Goal: Information Seeking & Learning: Learn about a topic

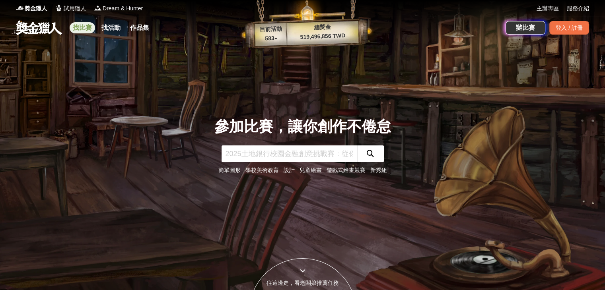
click at [82, 29] on link "找比賽" at bounding box center [82, 27] width 25 height 11
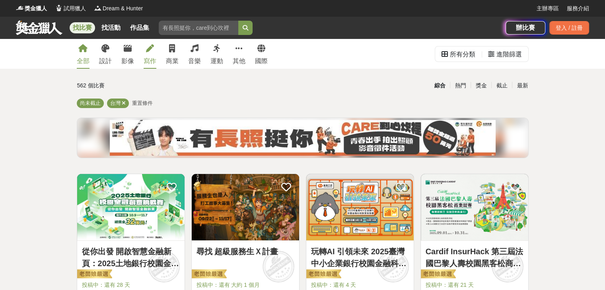
click at [154, 56] on link "寫作" at bounding box center [150, 54] width 13 height 30
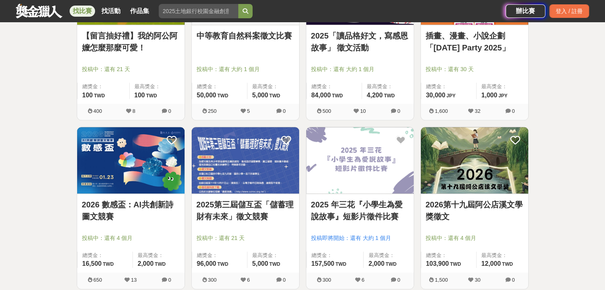
scroll to position [955, 0]
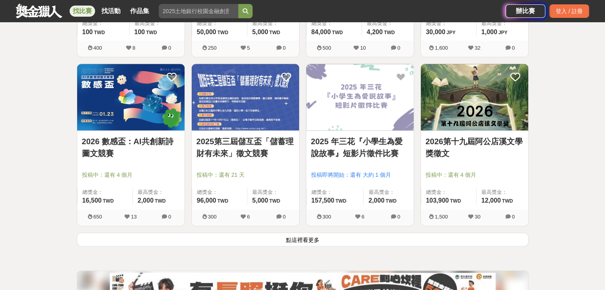
click at [376, 243] on button "點這裡看更多" at bounding box center [303, 240] width 452 height 14
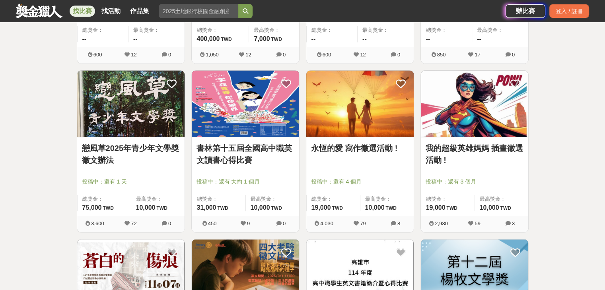
scroll to position [1830, 0]
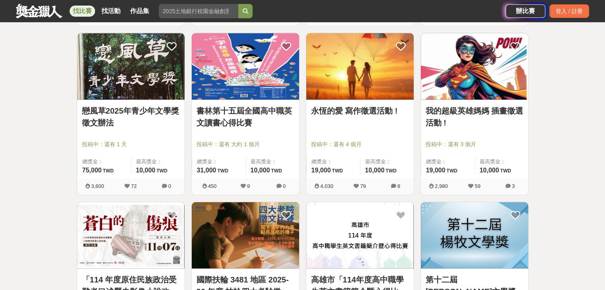
click at [376, 109] on link "永恆的愛 寫作徵選活動 !" at bounding box center [360, 111] width 98 height 12
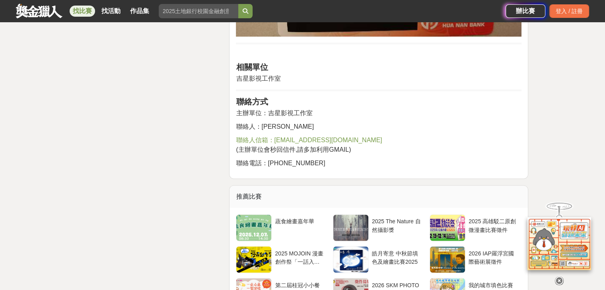
scroll to position [1368, 0]
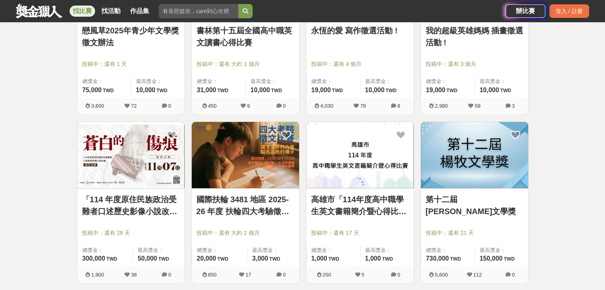
scroll to position [1989, 0]
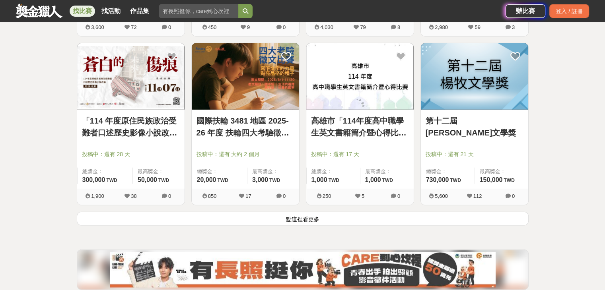
click at [168, 217] on button "點這裡看更多" at bounding box center [303, 219] width 452 height 14
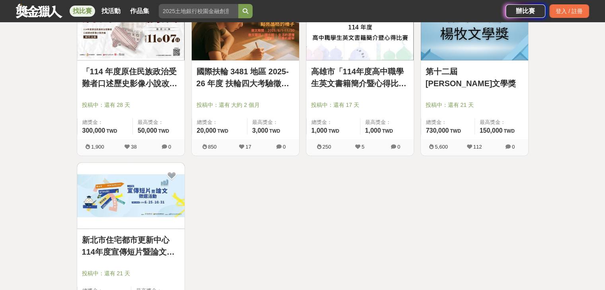
scroll to position [2109, 0]
